Goal: Register for event/course

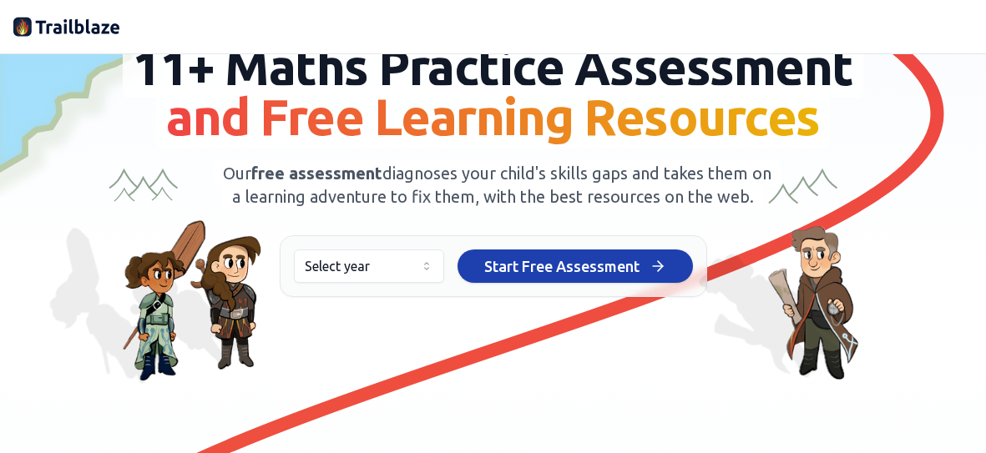
scroll to position [125, 0]
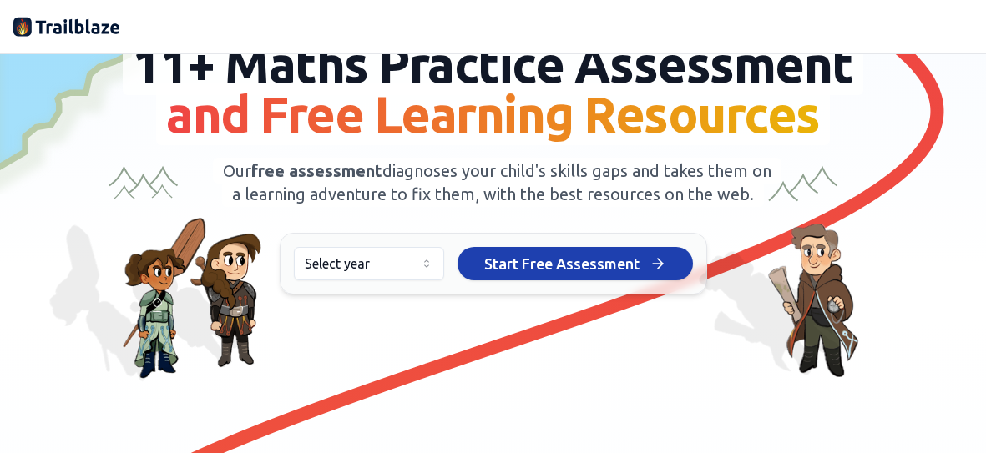
click at [427, 280] on html "We value your privacy We use cookies to enhance your browsing experience, serve…" at bounding box center [493, 226] width 986 height 453
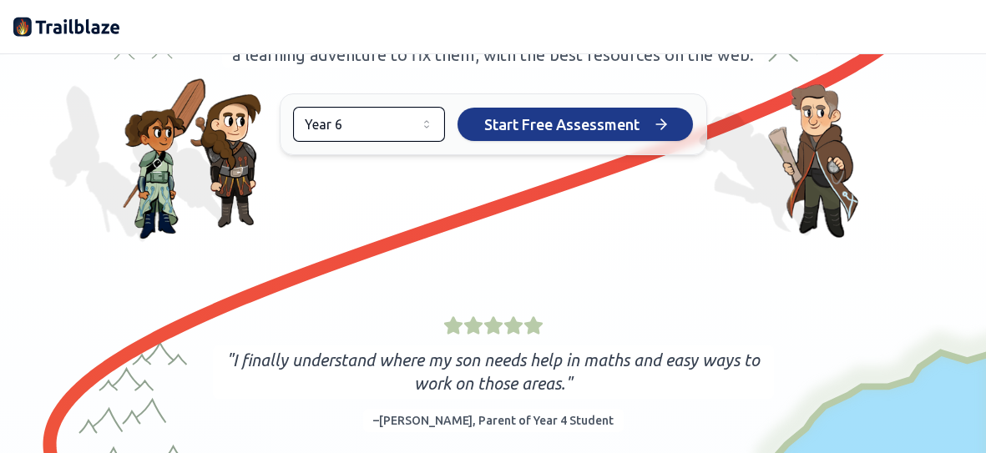
scroll to position [241, 0]
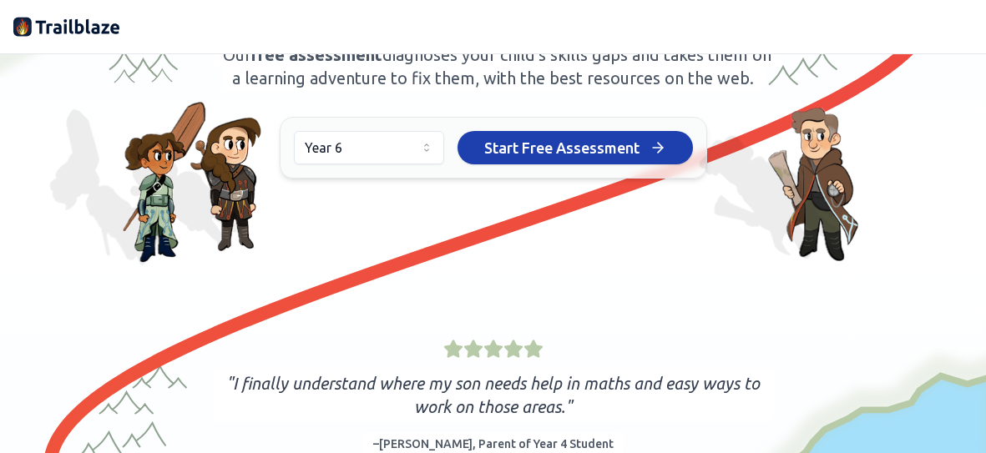
click at [561, 179] on div "Year 6 Start Free Assessment Start Free Assessment" at bounding box center [493, 148] width 427 height 62
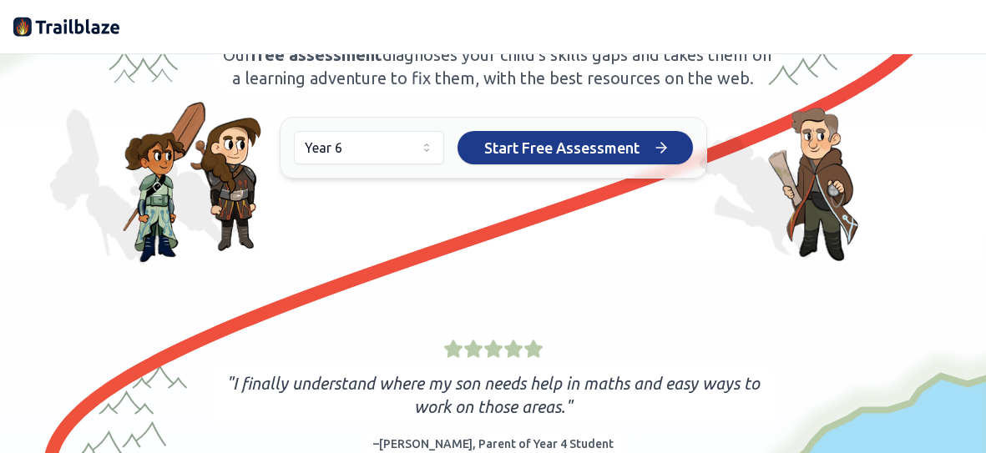
click at [545, 159] on span "Start Free Assessment" at bounding box center [561, 147] width 155 height 23
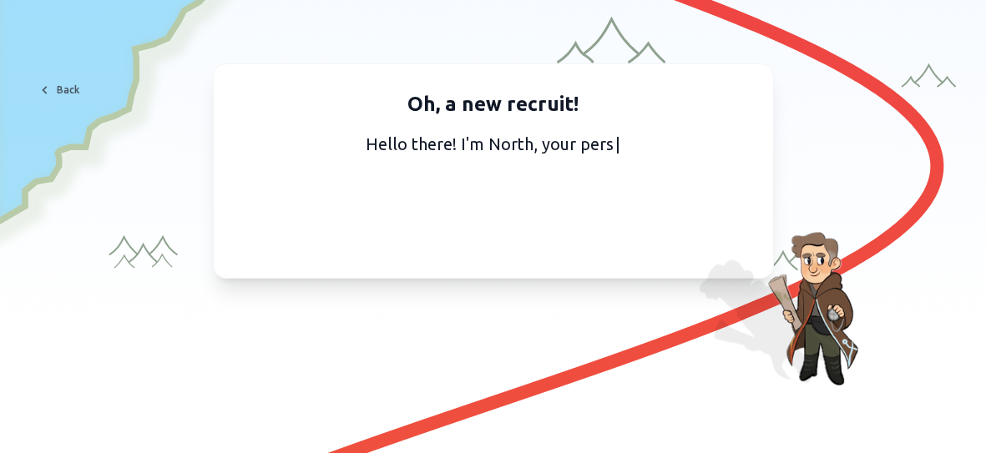
scroll to position [12, 0]
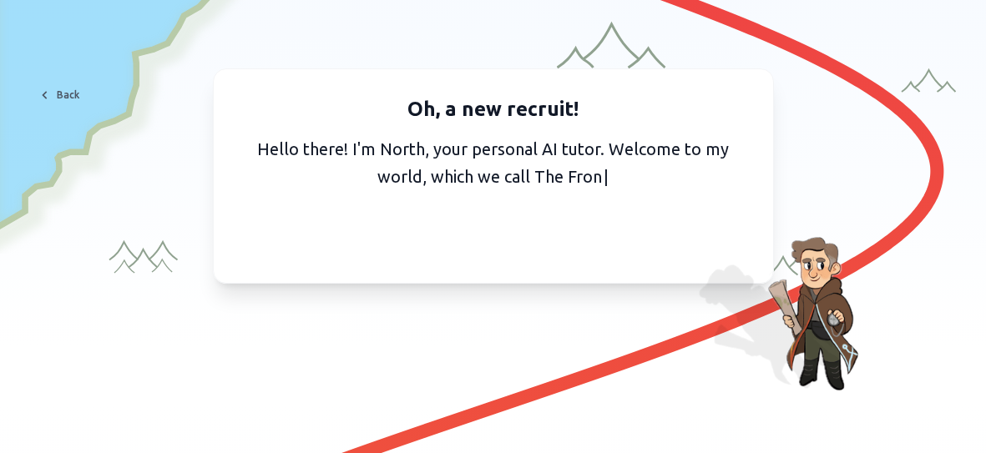
click at [575, 300] on div "Oh, a new recruit! Hello there! I'm North, your personal AI tutor. Welcome to m…" at bounding box center [492, 207] width 959 height 279
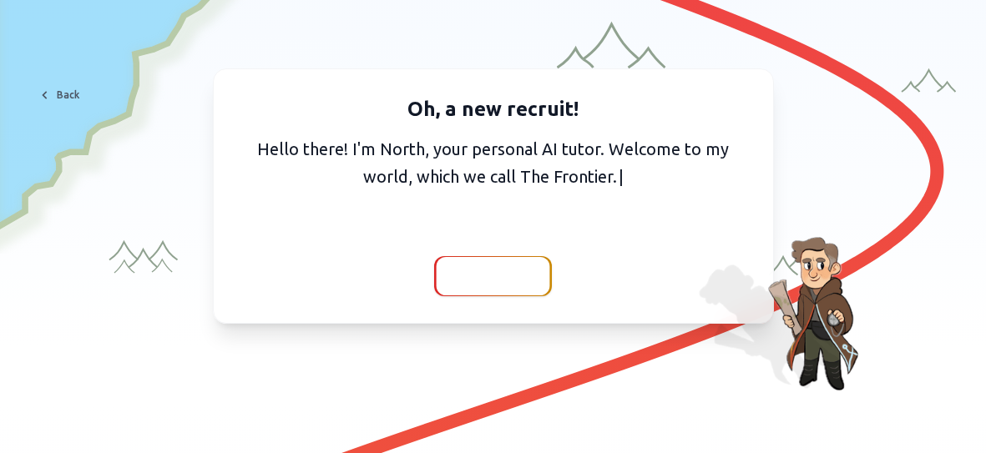
click at [459, 274] on div at bounding box center [493, 276] width 114 height 38
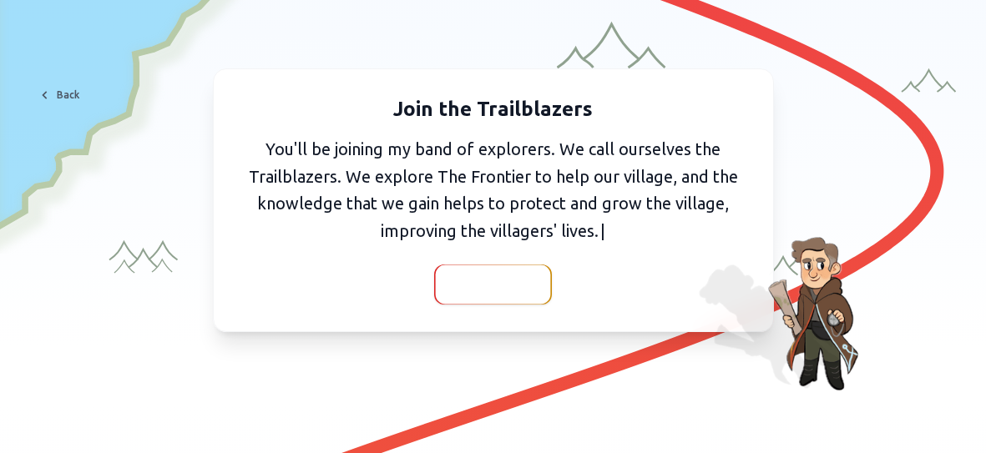
click at [498, 289] on span "Continue" at bounding box center [493, 284] width 64 height 23
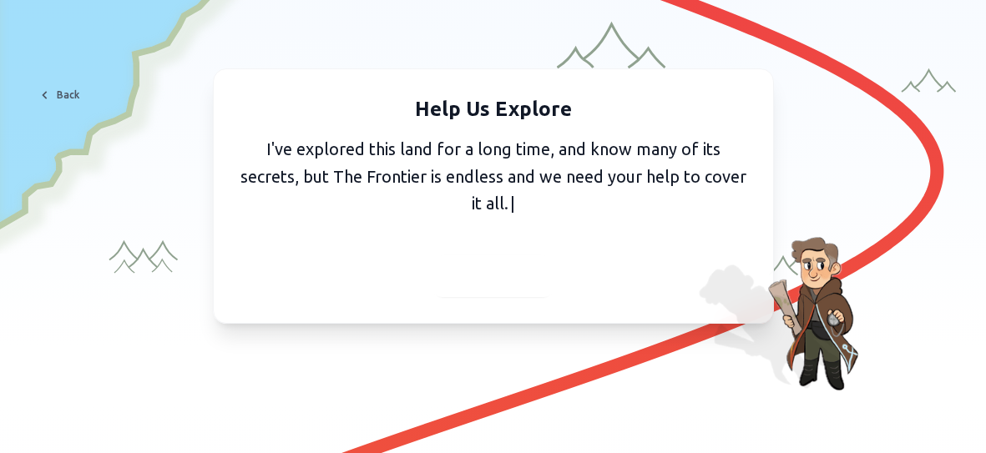
click at [498, 289] on div at bounding box center [492, 276] width 123 height 42
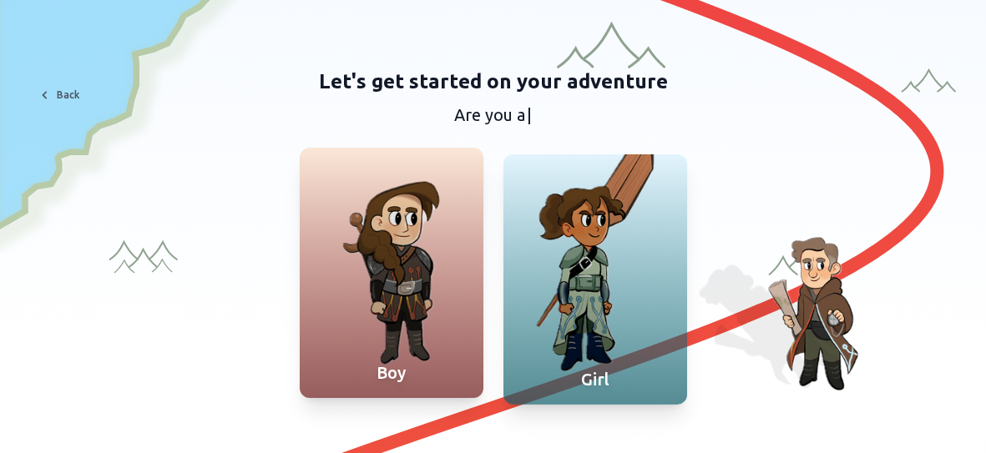
click at [386, 327] on div at bounding box center [392, 273] width 184 height 250
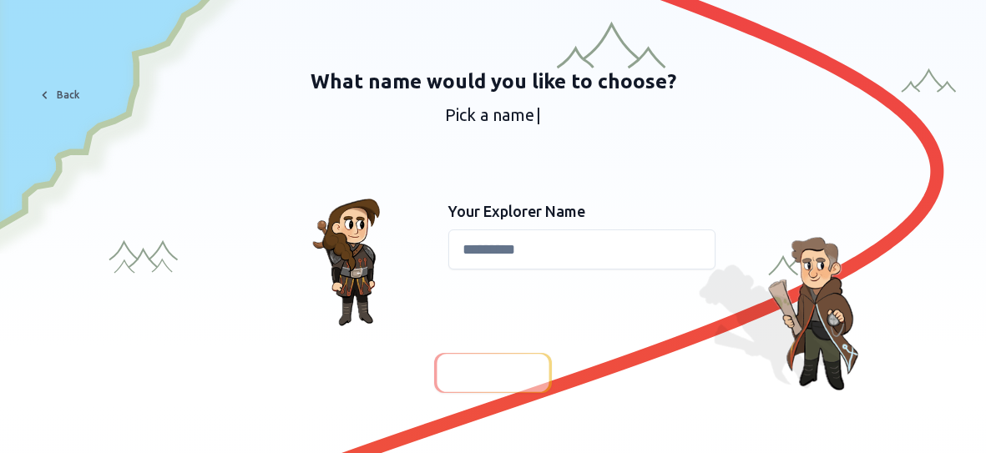
click at [492, 266] on input at bounding box center [581, 250] width 267 height 40
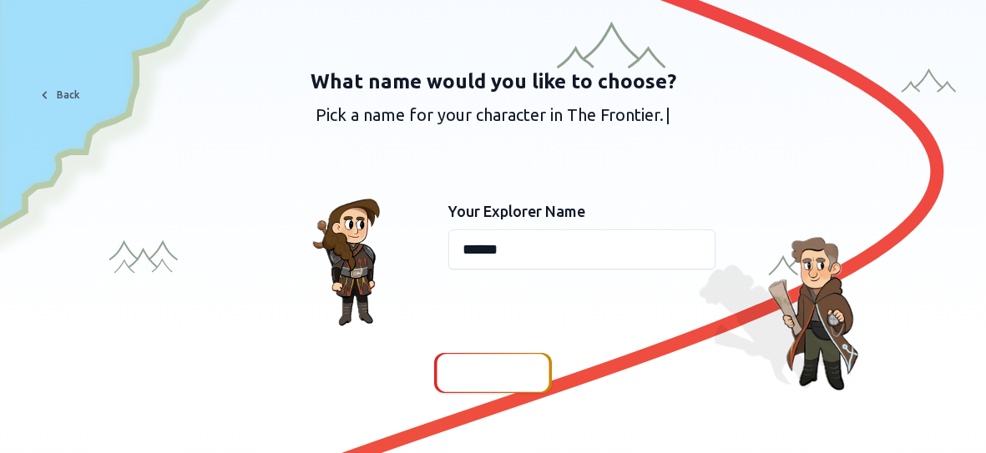
type input "******"
click at [509, 389] on div at bounding box center [492, 373] width 112 height 38
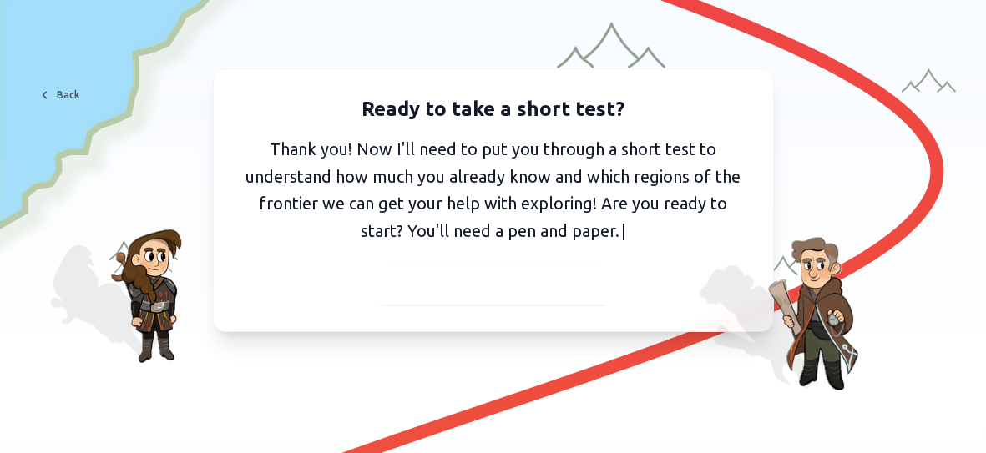
click at [494, 288] on span "I've got my pen and paper" at bounding box center [492, 284] width 183 height 23
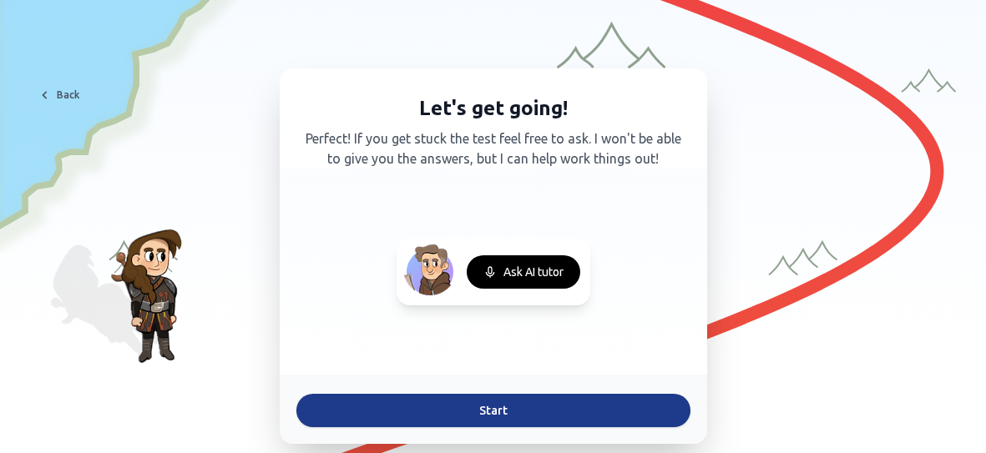
click at [556, 405] on button "Start" at bounding box center [493, 410] width 394 height 33
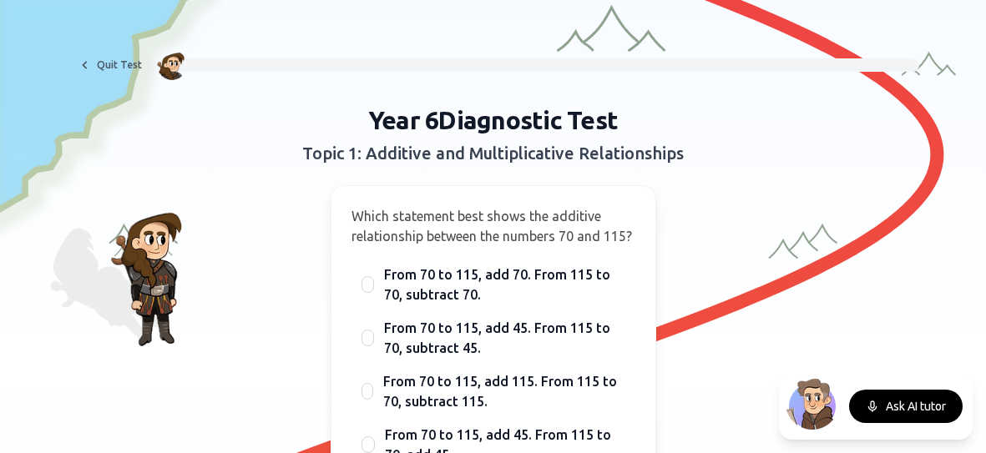
scroll to position [36, 0]
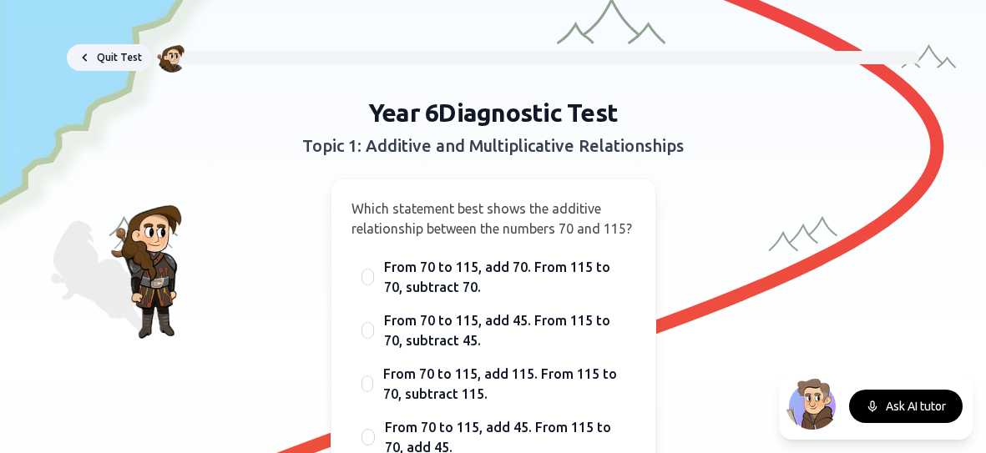
click at [113, 52] on button "Quit Test" at bounding box center [109, 57] width 85 height 27
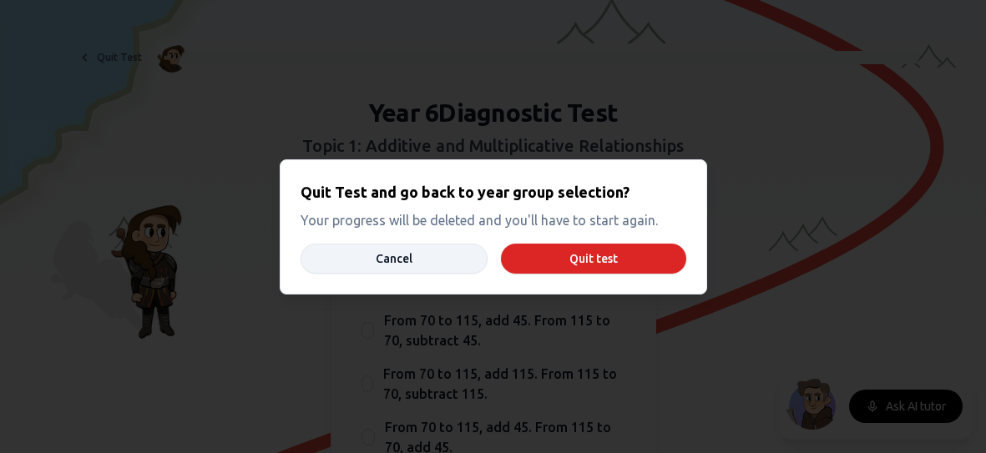
click at [449, 270] on button "Cancel" at bounding box center [393, 259] width 187 height 30
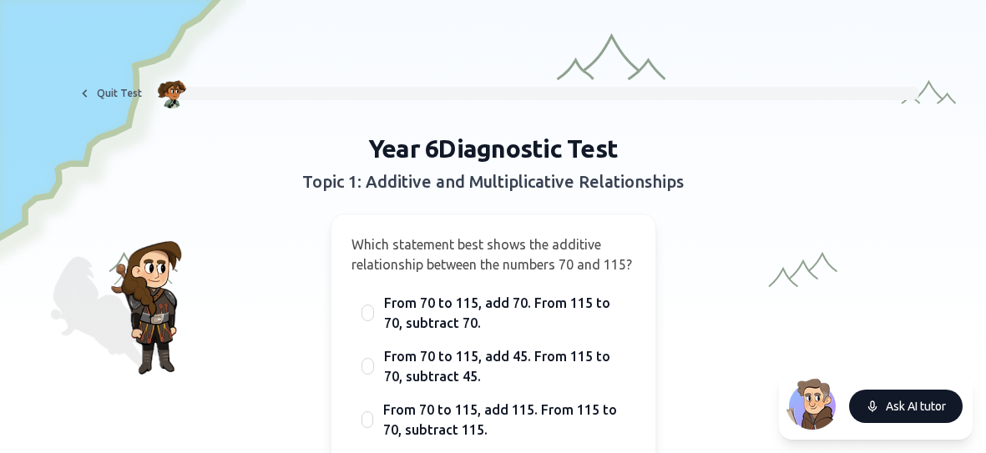
click at [941, 402] on button "Ask AI tutor" at bounding box center [906, 406] width 114 height 33
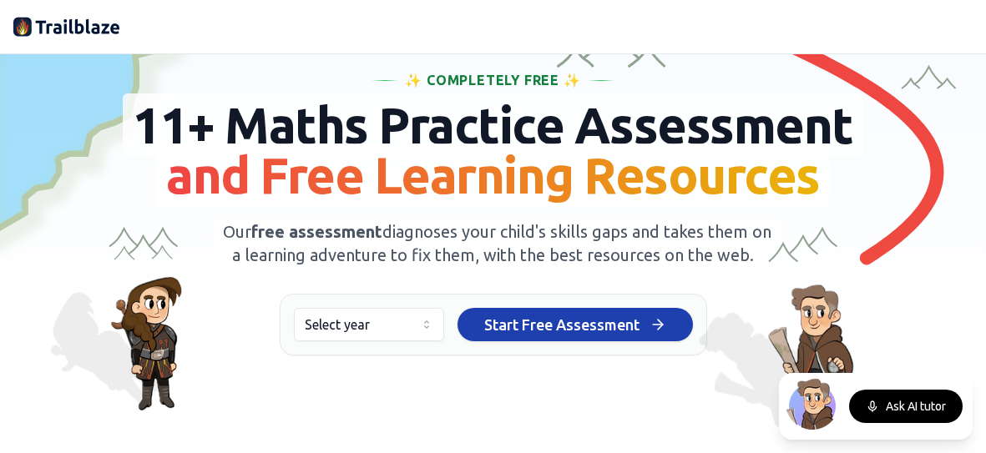
scroll to position [69, 0]
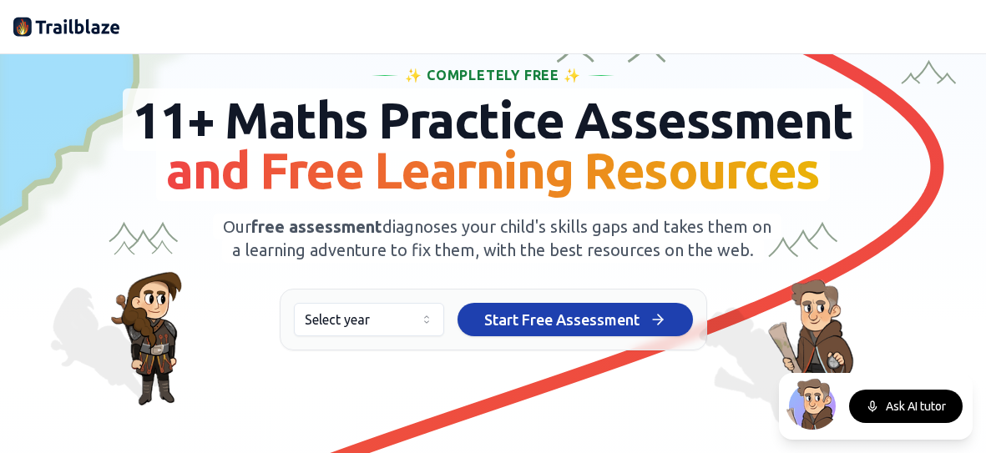
click at [605, 220] on span "Our free assessment diagnoses your child's skills gaps and takes them on a lear…" at bounding box center [497, 238] width 568 height 49
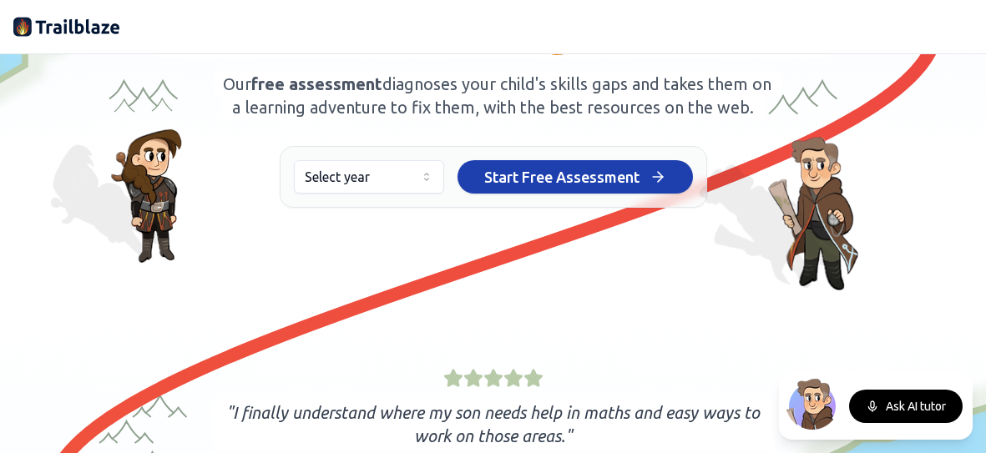
scroll to position [213, 0]
